Goal: Find specific page/section: Find specific page/section

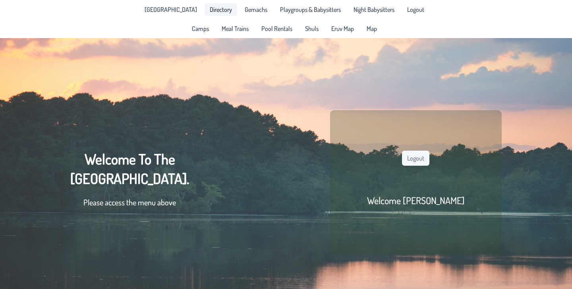
click at [210, 14] on link "Directory" at bounding box center [221, 9] width 32 height 13
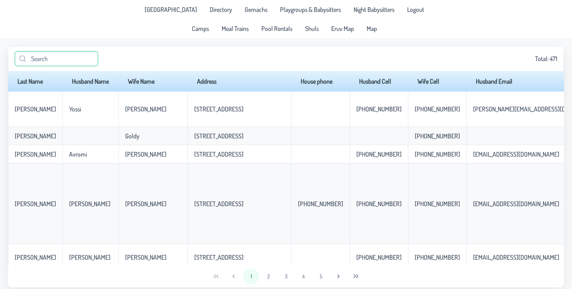
click at [49, 56] on input "text" at bounding box center [56, 58] width 83 height 15
type input ","
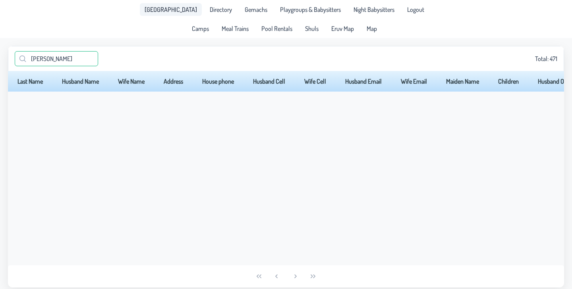
type input "[PERSON_NAME]"
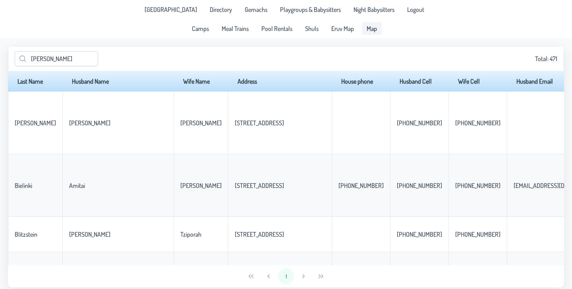
click at [371, 31] on span "Map" at bounding box center [372, 28] width 10 height 6
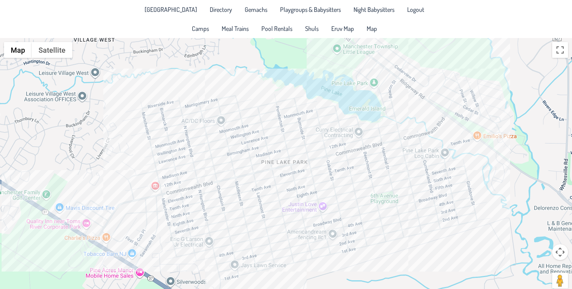
drag, startPoint x: 301, startPoint y: 65, endPoint x: 299, endPoint y: 77, distance: 12.0
click at [299, 77] on div at bounding box center [286, 168] width 572 height 260
click at [301, 199] on div at bounding box center [286, 168] width 572 height 260
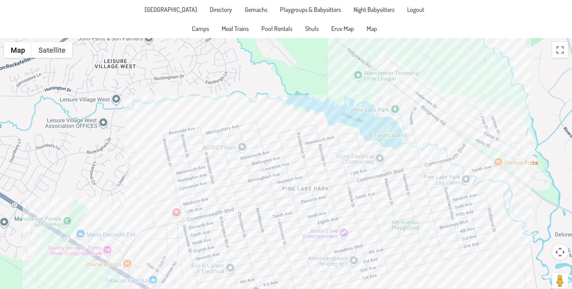
drag, startPoint x: 288, startPoint y: 238, endPoint x: 304, endPoint y: 108, distance: 130.4
click at [304, 108] on div at bounding box center [286, 168] width 572 height 260
click at [345, 156] on div at bounding box center [286, 168] width 572 height 260
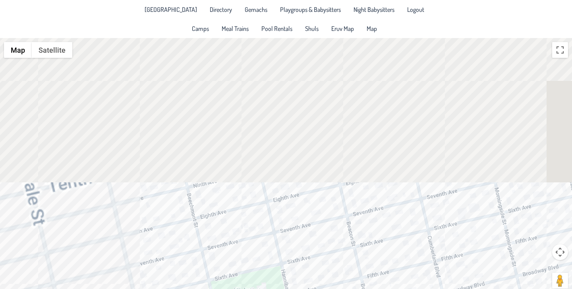
drag, startPoint x: 189, startPoint y: 72, endPoint x: 325, endPoint y: 237, distance: 213.0
click at [325, 237] on div "Srulie & [PERSON_NAME] [STREET_ADDRESS]" at bounding box center [286, 168] width 572 height 260
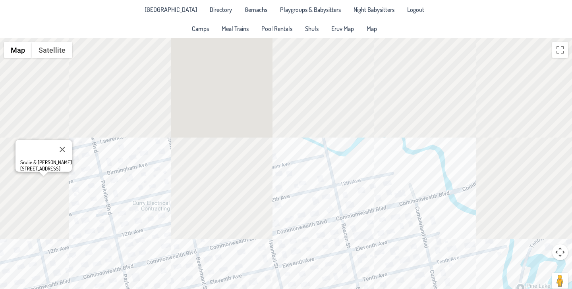
drag, startPoint x: 289, startPoint y: 90, endPoint x: 320, endPoint y: 249, distance: 162.6
click at [320, 249] on div "Srulie & [PERSON_NAME] [STREET_ADDRESS]" at bounding box center [286, 168] width 572 height 260
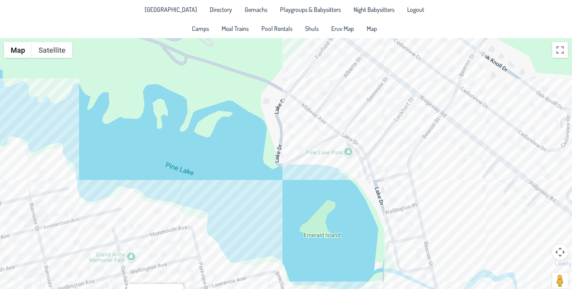
drag, startPoint x: 235, startPoint y: 165, endPoint x: 347, endPoint y: 312, distance: 184.8
click at [347, 289] on html "[GEOGRAPHIC_DATA] Directory Gemachs Playgroups & Babysitters Night Babysitters …" at bounding box center [286, 144] width 572 height 289
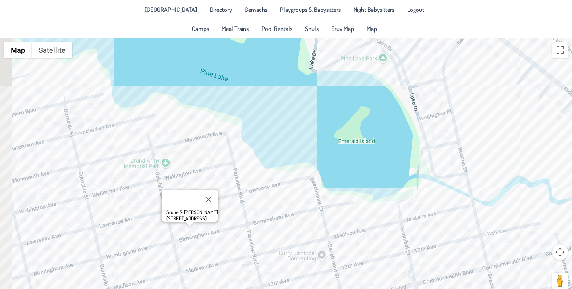
drag, startPoint x: 373, startPoint y: 109, endPoint x: 410, endPoint y: 18, distance: 98.0
click at [410, 18] on app-root "[GEOGRAPHIC_DATA] Directory Gemachs Playgroups & Babysitters Night Babysitters …" at bounding box center [286, 149] width 572 height 299
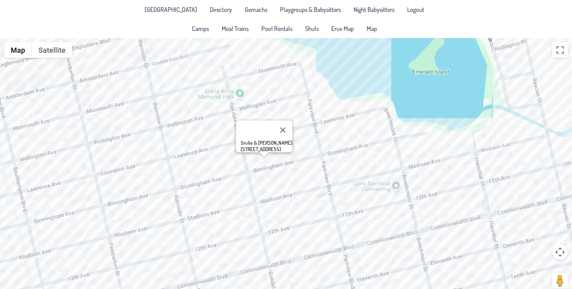
drag, startPoint x: 385, startPoint y: 216, endPoint x: 459, endPoint y: 141, distance: 105.6
click at [459, 141] on div "Srulie & [PERSON_NAME] [STREET_ADDRESS]" at bounding box center [286, 168] width 572 height 260
click at [319, 112] on div "Srulie & [PERSON_NAME] [STREET_ADDRESS]" at bounding box center [286, 168] width 572 height 260
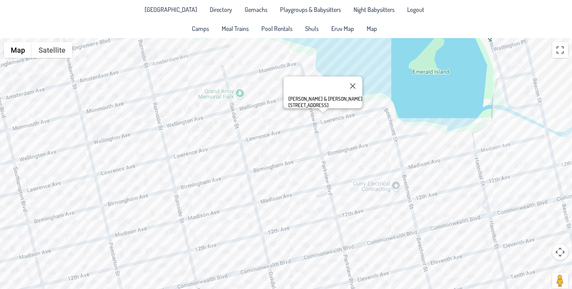
click at [257, 161] on div "[PERSON_NAME] & [PERSON_NAME] [STREET_ADDRESS]" at bounding box center [286, 168] width 572 height 260
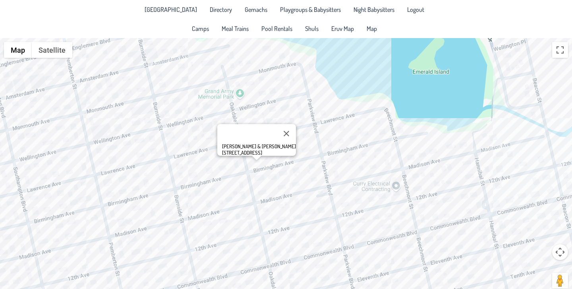
click at [196, 178] on div "[PERSON_NAME] & [PERSON_NAME] [STREET_ADDRESS]" at bounding box center [286, 168] width 572 height 260
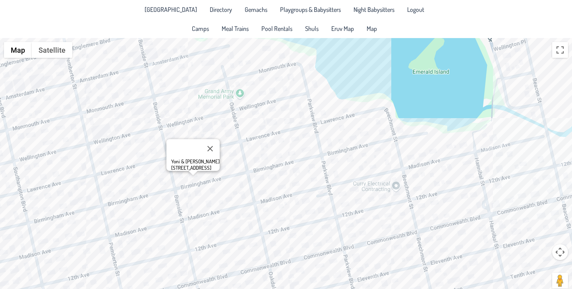
click at [193, 200] on div "Yoni & [PERSON_NAME] [STREET_ADDRESS]" at bounding box center [286, 168] width 572 height 260
click at [188, 201] on div "Yoni & [PERSON_NAME] [STREET_ADDRESS]" at bounding box center [286, 168] width 572 height 260
click at [207, 161] on button "Close" at bounding box center [206, 169] width 19 height 19
click at [313, 219] on div at bounding box center [286, 168] width 572 height 260
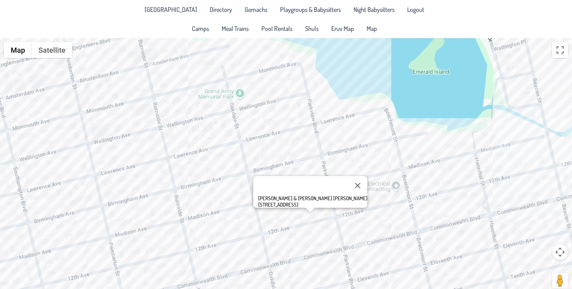
click at [367, 194] on div "[PERSON_NAME] & [PERSON_NAME] [PERSON_NAME] [STREET_ADDRESS]" at bounding box center [286, 168] width 572 height 260
click at [369, 190] on div "[PERSON_NAME] & [PERSON_NAME] [PERSON_NAME] [STREET_ADDRESS]" at bounding box center [286, 168] width 572 height 260
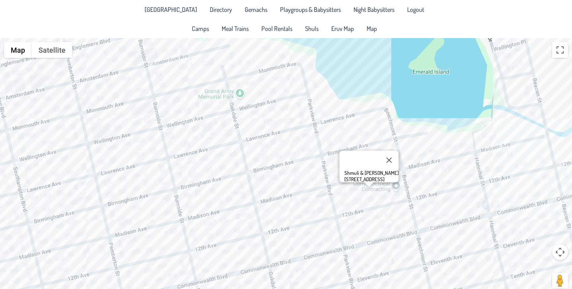
click at [421, 194] on div "Shmuli & [PERSON_NAME] [STREET_ADDRESS]" at bounding box center [286, 168] width 572 height 260
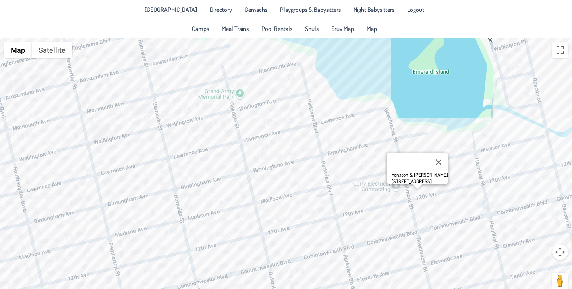
click at [479, 210] on div "Yonaton & [PERSON_NAME] [STREET_ADDRESS]" at bounding box center [286, 168] width 572 height 260
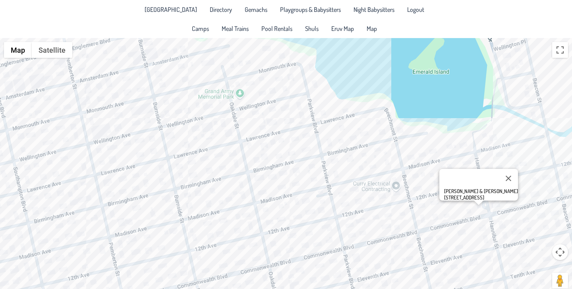
click at [253, 229] on div "[PERSON_NAME] & [PERSON_NAME] [STREET_ADDRESS]" at bounding box center [286, 168] width 572 height 260
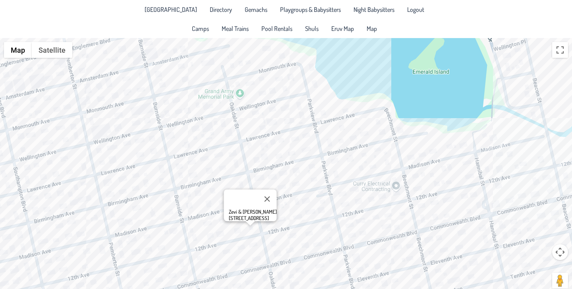
click at [226, 265] on div "Zevi & [PERSON_NAME] [STREET_ADDRESS]" at bounding box center [286, 168] width 572 height 260
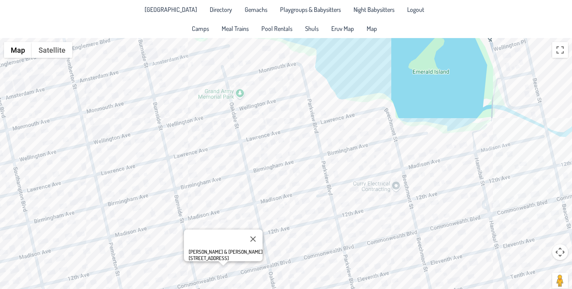
click at [210, 272] on div "[PERSON_NAME] & [PERSON_NAME] [STREET_ADDRESS]" at bounding box center [286, 168] width 572 height 260
click at [170, 274] on div "[PERSON_NAME] & [PERSON_NAME] [STREET_ADDRESS]" at bounding box center [286, 168] width 572 height 260
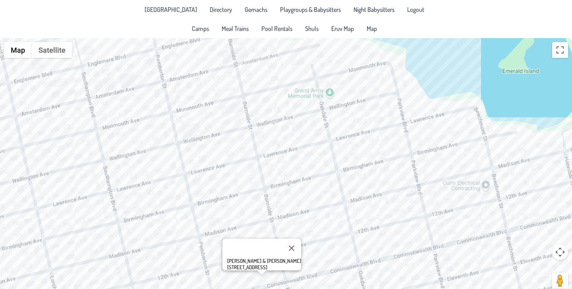
drag, startPoint x: 143, startPoint y: 214, endPoint x: 234, endPoint y: 214, distance: 90.9
click at [234, 214] on div "[PERSON_NAME] & [PERSON_NAME] [STREET_ADDRESS]" at bounding box center [286, 168] width 572 height 260
click at [116, 245] on div "[PERSON_NAME] & [PERSON_NAME] [STREET_ADDRESS]" at bounding box center [286, 168] width 572 height 260
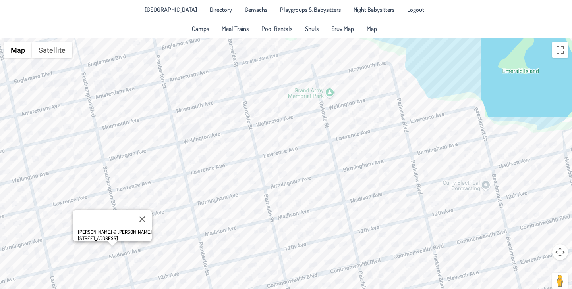
click at [148, 243] on div "[PERSON_NAME] & [PERSON_NAME] [STREET_ADDRESS]" at bounding box center [286, 168] width 572 height 260
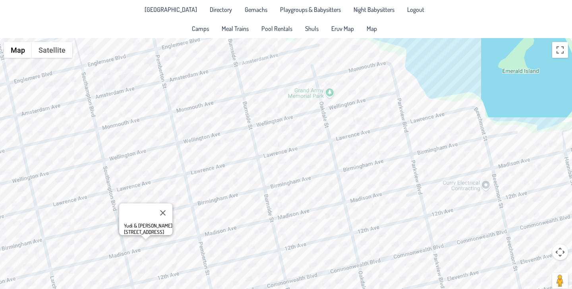
click at [78, 257] on div "Yudi & [PERSON_NAME] [STREET_ADDRESS]" at bounding box center [286, 168] width 572 height 260
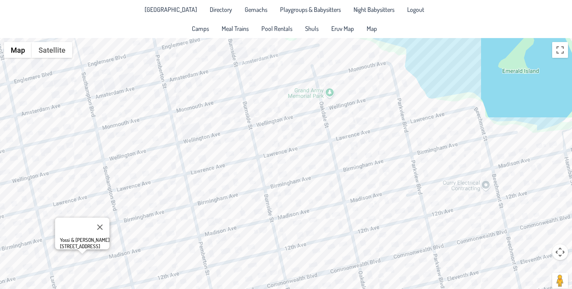
click at [115, 249] on div "Yossi & [PERSON_NAME] [STREET_ADDRESS]" at bounding box center [286, 168] width 572 height 260
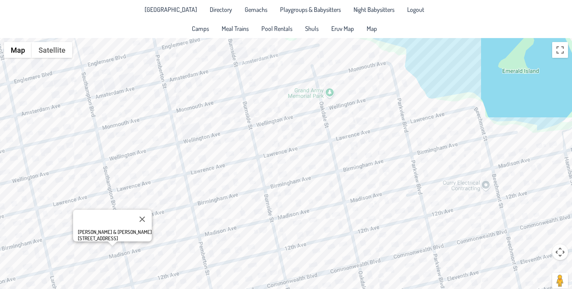
click at [81, 253] on div "[PERSON_NAME] & [PERSON_NAME] [STREET_ADDRESS]" at bounding box center [286, 168] width 572 height 260
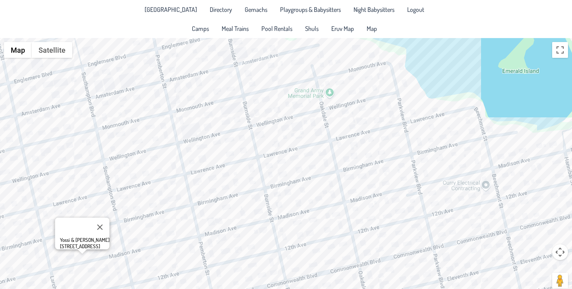
click at [116, 248] on div "Yossi & [PERSON_NAME] [STREET_ADDRESS]" at bounding box center [286, 168] width 572 height 260
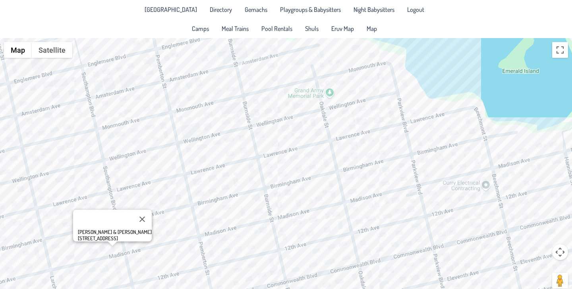
drag, startPoint x: 84, startPoint y: 234, endPoint x: 131, endPoint y: 236, distance: 46.9
click at [131, 236] on div "[PERSON_NAME] & [PERSON_NAME] [STREET_ADDRESS]" at bounding box center [112, 226] width 79 height 32
copy div "[STREET_ADDRESS]"
click at [308, 101] on div "[PERSON_NAME] & [PERSON_NAME] [STREET_ADDRESS]" at bounding box center [286, 168] width 572 height 260
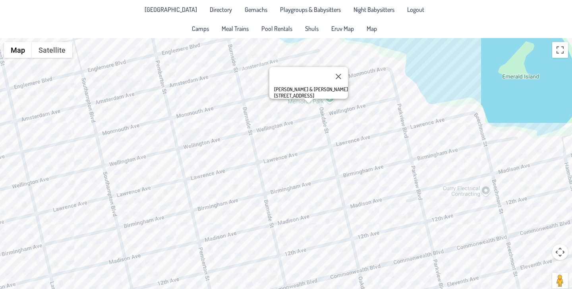
click at [293, 101] on div "[PERSON_NAME] & [PERSON_NAME] [STREET_ADDRESS]" at bounding box center [286, 168] width 572 height 260
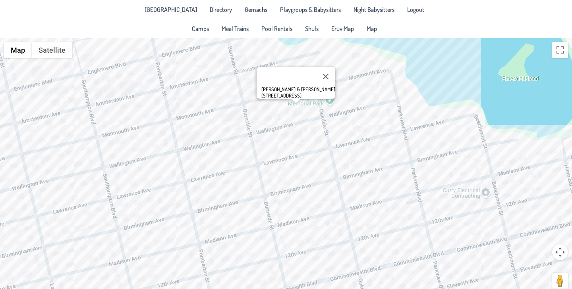
click at [301, 102] on div "[PERSON_NAME] & [PERSON_NAME][GEOGRAPHIC_DATA][STREET_ADDRESS]" at bounding box center [286, 168] width 572 height 260
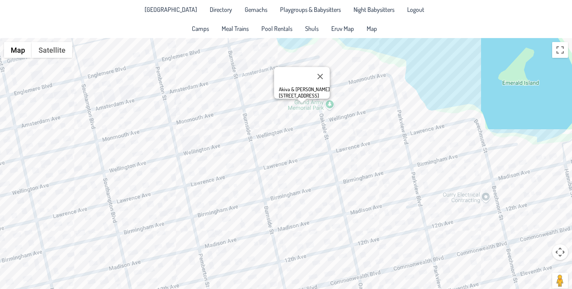
click at [303, 104] on div "Akiva & [PERSON_NAME] [STREET_ADDRESS]" at bounding box center [286, 168] width 572 height 260
click at [278, 130] on div "Akiva & [PERSON_NAME] [STREET_ADDRESS]" at bounding box center [286, 168] width 572 height 260
click at [266, 127] on div "Akiva & [PERSON_NAME] [STREET_ADDRESS]" at bounding box center [286, 168] width 572 height 260
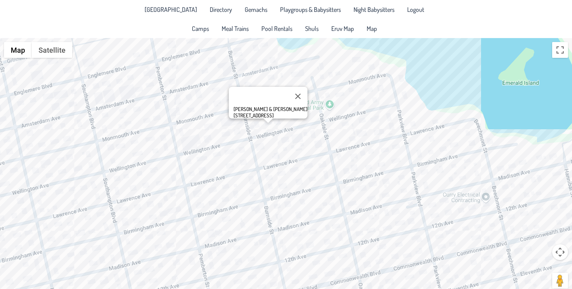
click at [279, 125] on div "[PERSON_NAME] & [PERSON_NAME] [STREET_ADDRESS]" at bounding box center [286, 168] width 572 height 260
click at [253, 126] on div "Avromi & [PERSON_NAME] [STREET_ADDRESS]" at bounding box center [286, 168] width 572 height 260
click at [306, 119] on div "[PERSON_NAME] & [PERSON_NAME] [STREET_ADDRESS][PERSON_NAME]" at bounding box center [286, 168] width 572 height 260
click at [288, 143] on div "[PERSON_NAME] & [PERSON_NAME] [STREET_ADDRESS][PERSON_NAME]" at bounding box center [286, 168] width 572 height 260
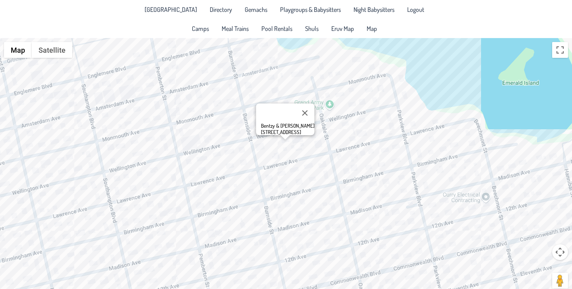
click at [266, 150] on div "Bentzy & [PERSON_NAME] [STREET_ADDRESS]" at bounding box center [286, 168] width 572 height 260
click at [252, 114] on div "Bentzy & [PERSON_NAME] [STREET_ADDRESS]" at bounding box center [286, 168] width 572 height 260
click at [264, 97] on div "Bentzy & [PERSON_NAME] [STREET_ADDRESS]" at bounding box center [286, 168] width 572 height 260
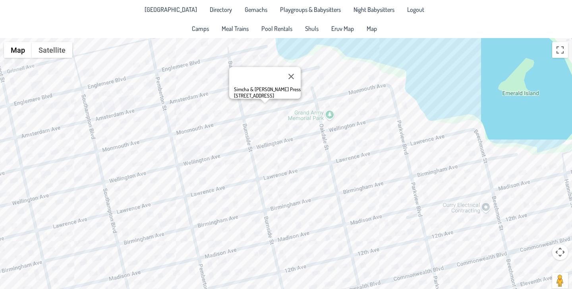
click at [266, 121] on div "Simcha & [PERSON_NAME] Press [STREET_ADDRESS]" at bounding box center [286, 168] width 572 height 260
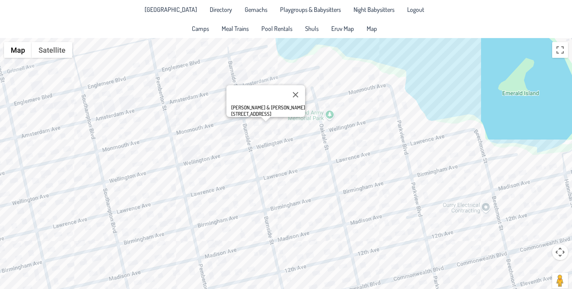
click at [233, 133] on div "[PERSON_NAME] & [PERSON_NAME] [STREET_ADDRESS]" at bounding box center [286, 168] width 572 height 260
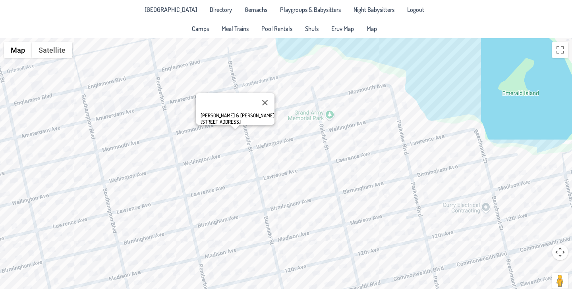
click at [270, 84] on div "[PERSON_NAME] & [PERSON_NAME] [STREET_ADDRESS]" at bounding box center [286, 168] width 572 height 260
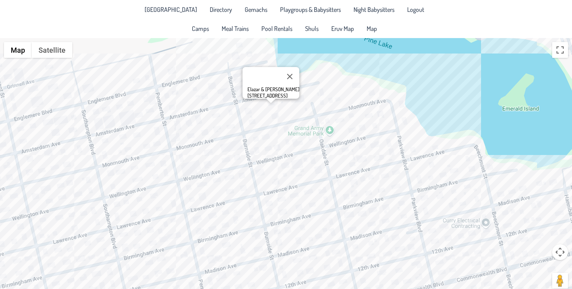
click at [263, 118] on div "Elazar & [PERSON_NAME] [STREET_ADDRESS]" at bounding box center [286, 168] width 572 height 260
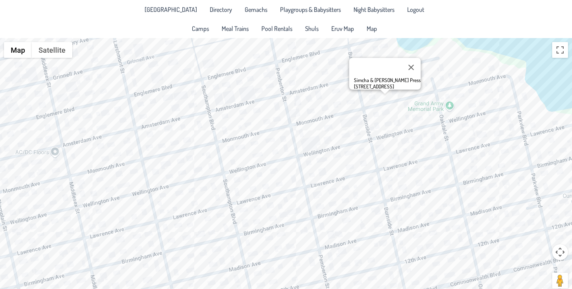
drag, startPoint x: 183, startPoint y: 141, endPoint x: 305, endPoint y: 116, distance: 124.4
click at [305, 116] on div "Simcha & [PERSON_NAME] Press [STREET_ADDRESS]" at bounding box center [286, 168] width 572 height 260
